Goal: Information Seeking & Learning: Find specific fact

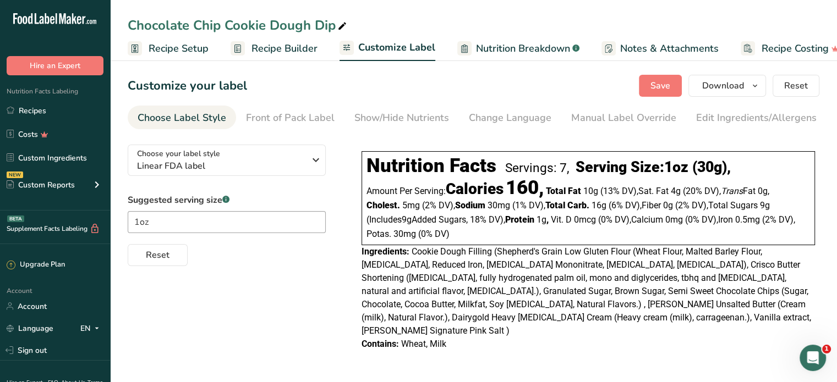
scroll to position [0, 12]
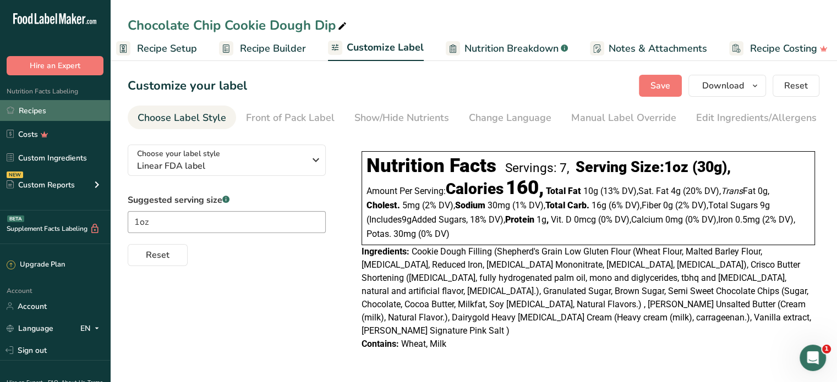
drag, startPoint x: 42, startPoint y: 107, endPoint x: 103, endPoint y: 114, distance: 62.0
click at [42, 107] on link "Recipes" at bounding box center [55, 110] width 110 height 21
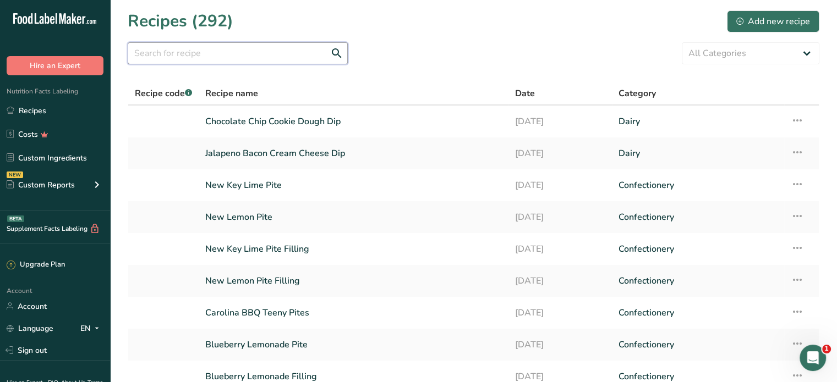
click at [242, 50] on input "text" at bounding box center [238, 53] width 220 height 22
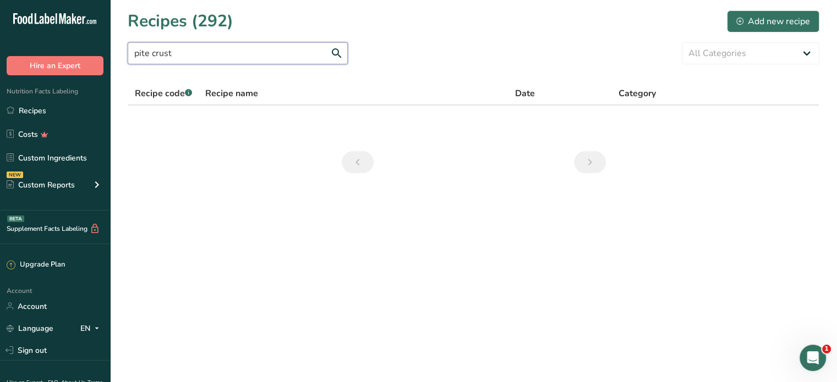
click at [150, 53] on input "pite crust" at bounding box center [238, 53] width 220 height 22
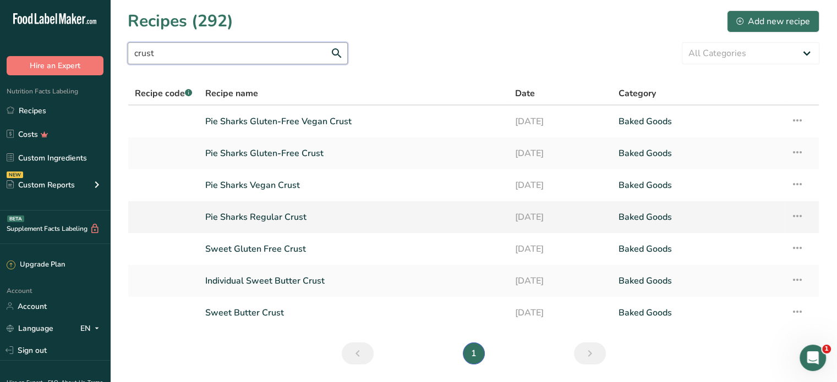
type input "crust"
click at [283, 214] on link "Pie Sharks Regular Crust" at bounding box center [353, 217] width 297 height 23
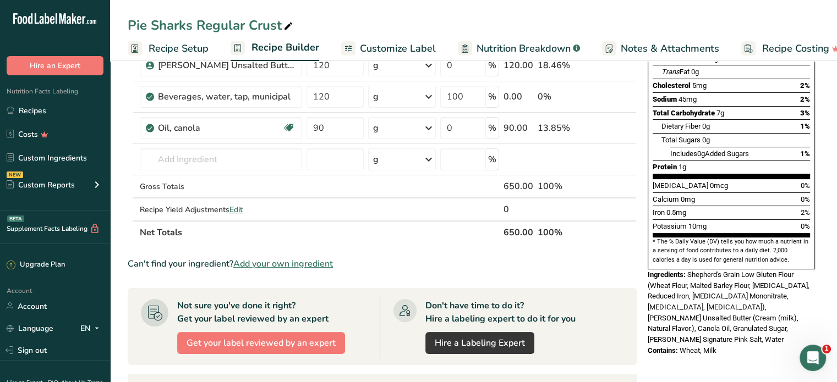
scroll to position [201, 0]
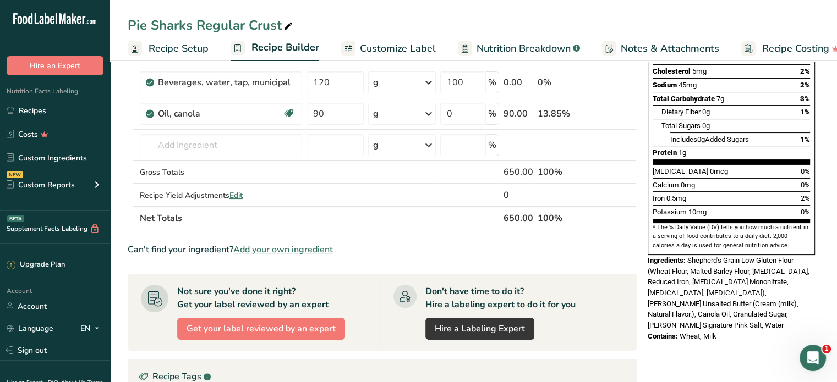
drag, startPoint x: 718, startPoint y: 299, endPoint x: 648, endPoint y: 236, distance: 94.3
click at [648, 236] on div "Nutrition Facts 43 Servings Per Container Serving Size 15g Amount Per Serving C…" at bounding box center [731, 110] width 176 height 472
click at [724, 265] on span "Shepherd's Grain Low Gluten Flour (Wheat Flour, Malted Barley Flour, Niacin, Re…" at bounding box center [729, 292] width 162 height 73
drag, startPoint x: 719, startPoint y: 297, endPoint x: 689, endPoint y: 235, distance: 68.4
click at [689, 235] on div "Nutrition Facts 43 Servings Per Container Serving Size 15g Amount Per Serving C…" at bounding box center [731, 110] width 176 height 472
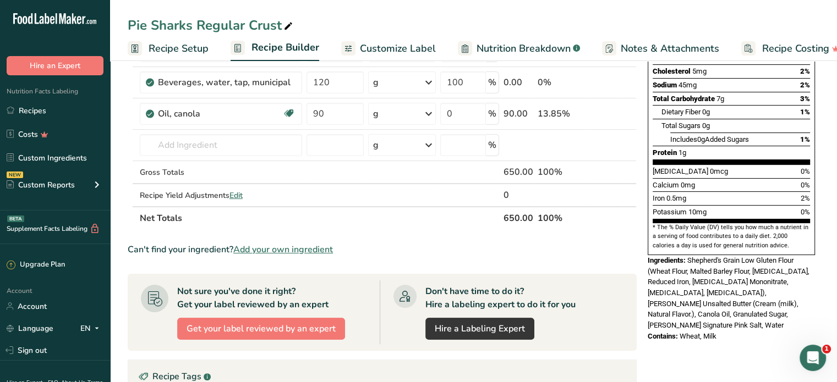
copy div "Shepherd's Grain Low Gluten Flour (Wheat Flour, Malted Barley Flour, Niacin, Re…"
drag, startPoint x: 39, startPoint y: 114, endPoint x: 209, endPoint y: 155, distance: 175.0
click at [39, 114] on link "Recipes" at bounding box center [55, 110] width 110 height 21
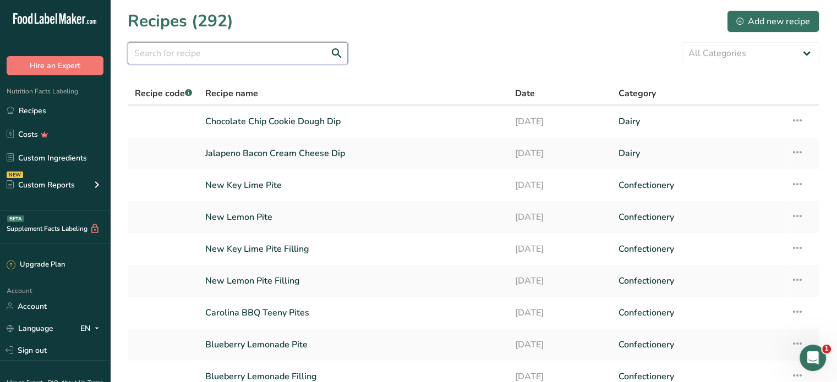
click at [282, 52] on input "text" at bounding box center [238, 53] width 220 height 22
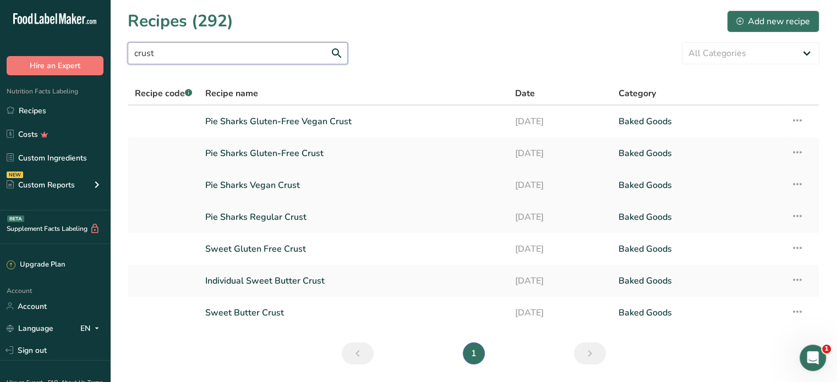
type input "crust"
click at [284, 184] on link "Pie Sharks Vegan Crust" at bounding box center [353, 185] width 297 height 23
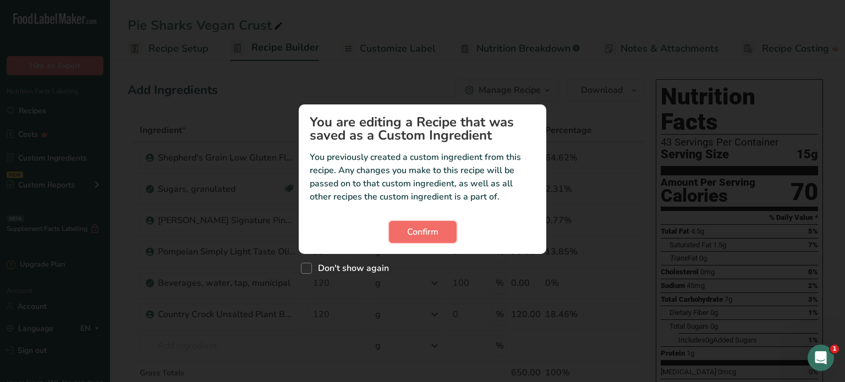
click at [434, 235] on span "Confirm" at bounding box center [422, 232] width 31 height 13
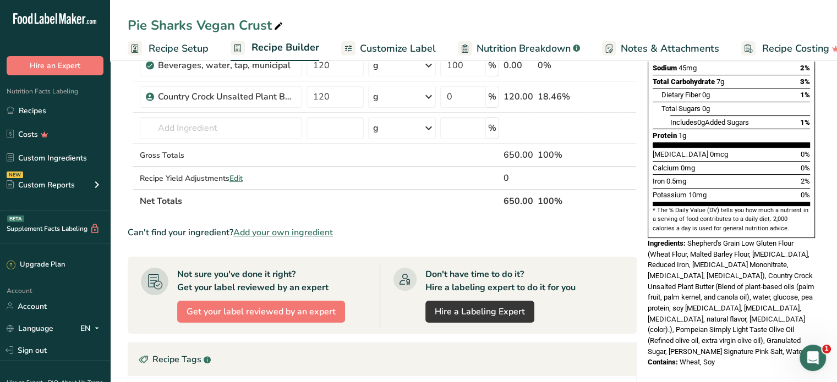
scroll to position [220, 0]
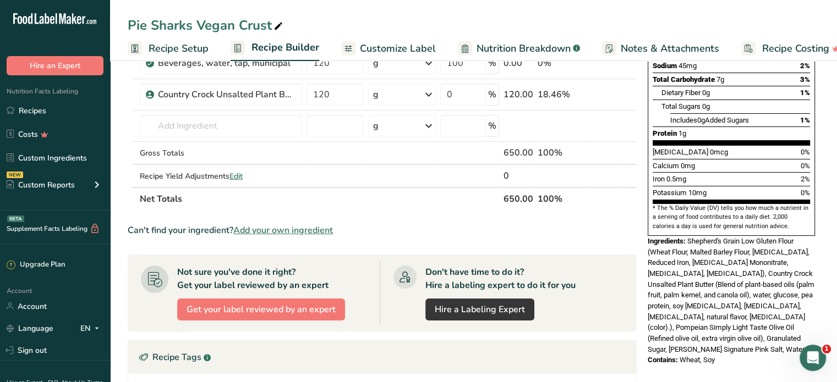
drag, startPoint x: 718, startPoint y: 323, endPoint x: 689, endPoint y: 215, distance: 111.4
click at [689, 215] on div "Nutrition Facts 43 Servings Per Container Serving Size 15g Amount Per Serving C…" at bounding box center [731, 113] width 176 height 516
copy div "Shepherd's Grain Low Gluten Flour (Wheat Flour, Malted Barley Flour, Niacin, Re…"
